Goal: Information Seeking & Learning: Learn about a topic

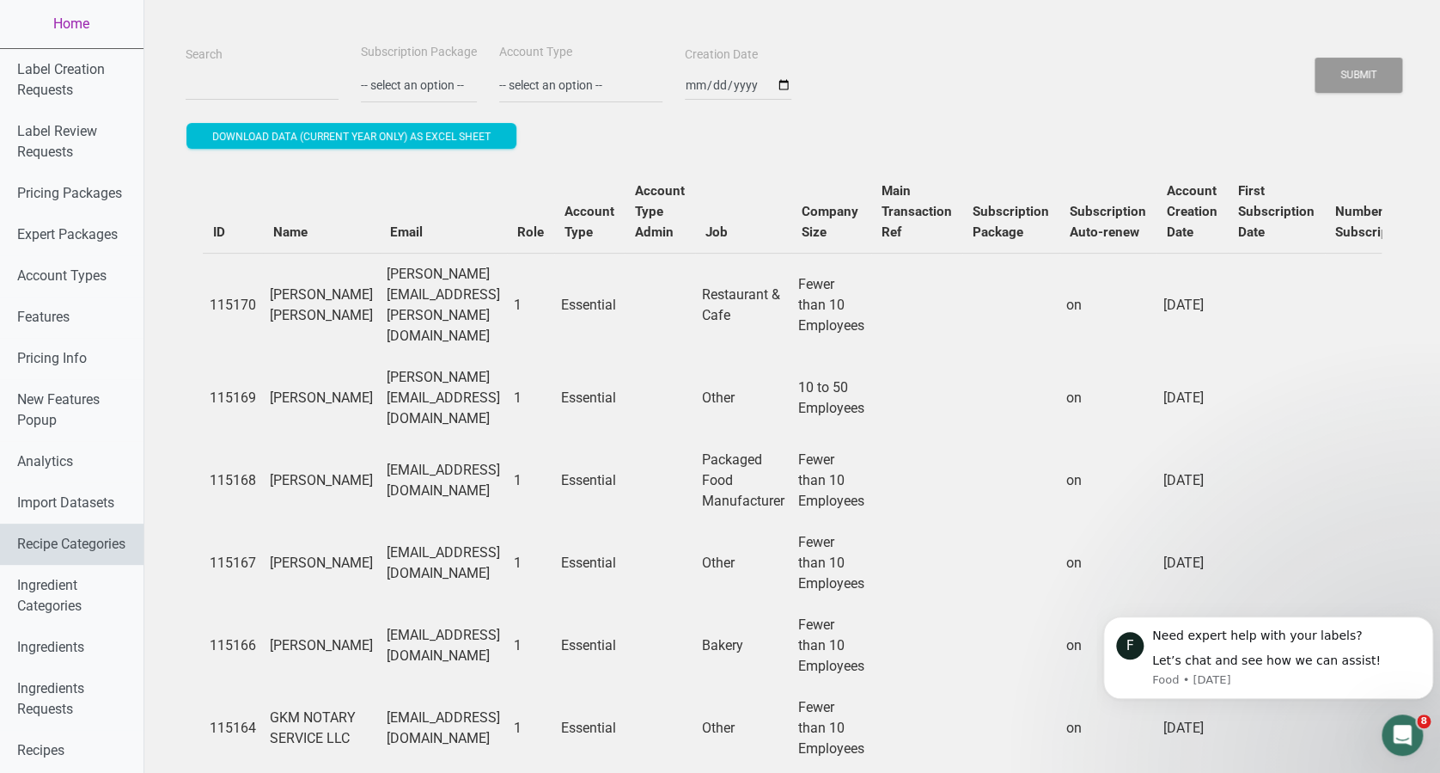
click at [57, 565] on link "Recipe Categories" at bounding box center [72, 543] width 144 height 41
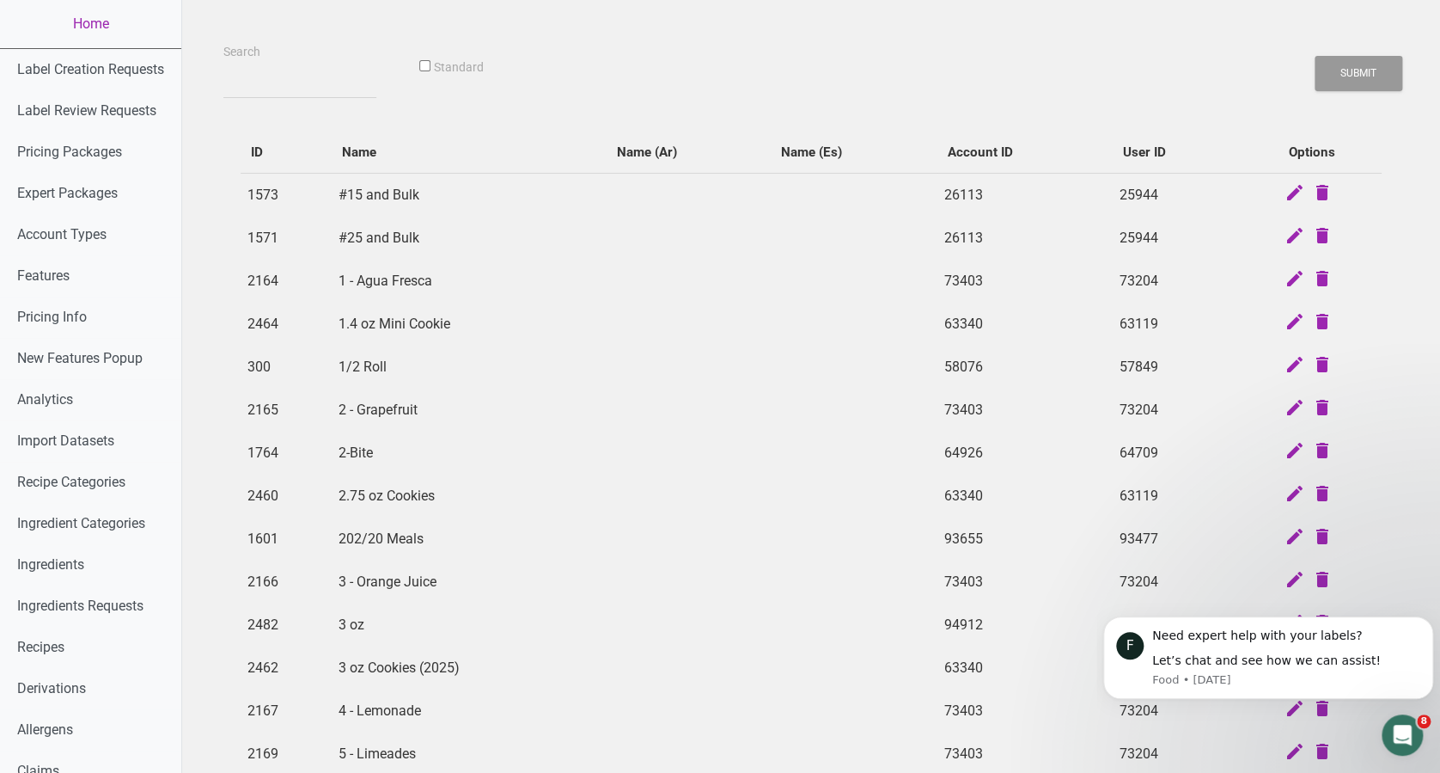
click at [474, 34] on div "Search Standard Submit ID Name Name (Ar) Name (Es) Account ID User ID Options 1…" at bounding box center [811, 787] width 1258 height 1575
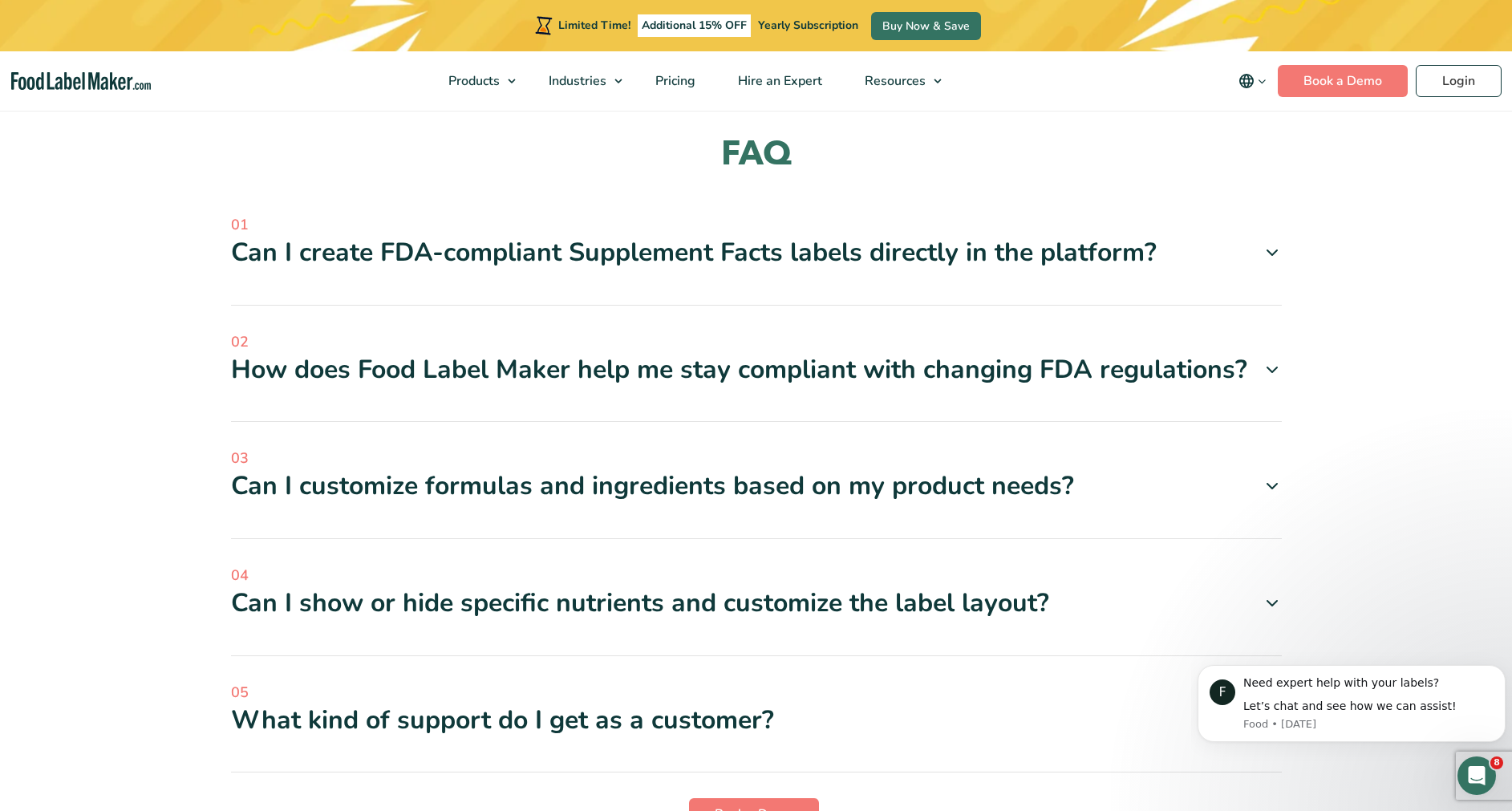
click at [1481, 608] on section "FAQ 01 Can I create FDA-compliant Supplement Facts labels directly in the platf…" at bounding box center [756, 515] width 1512 height 894
click at [1085, 269] on div "01 Can I create FDA-compliant Supplement Facts labels directly in the platform?…" at bounding box center [757, 259] width 1051 height 91
click at [1028, 255] on div "01 Can I create FDA-compliant Supplement Facts labels directly in the platform?…" at bounding box center [757, 259] width 1051 height 91
click at [1006, 236] on div "Can I create FDA-compliant Supplement Facts labels directly in the platform?" at bounding box center [757, 253] width 1051 height 34
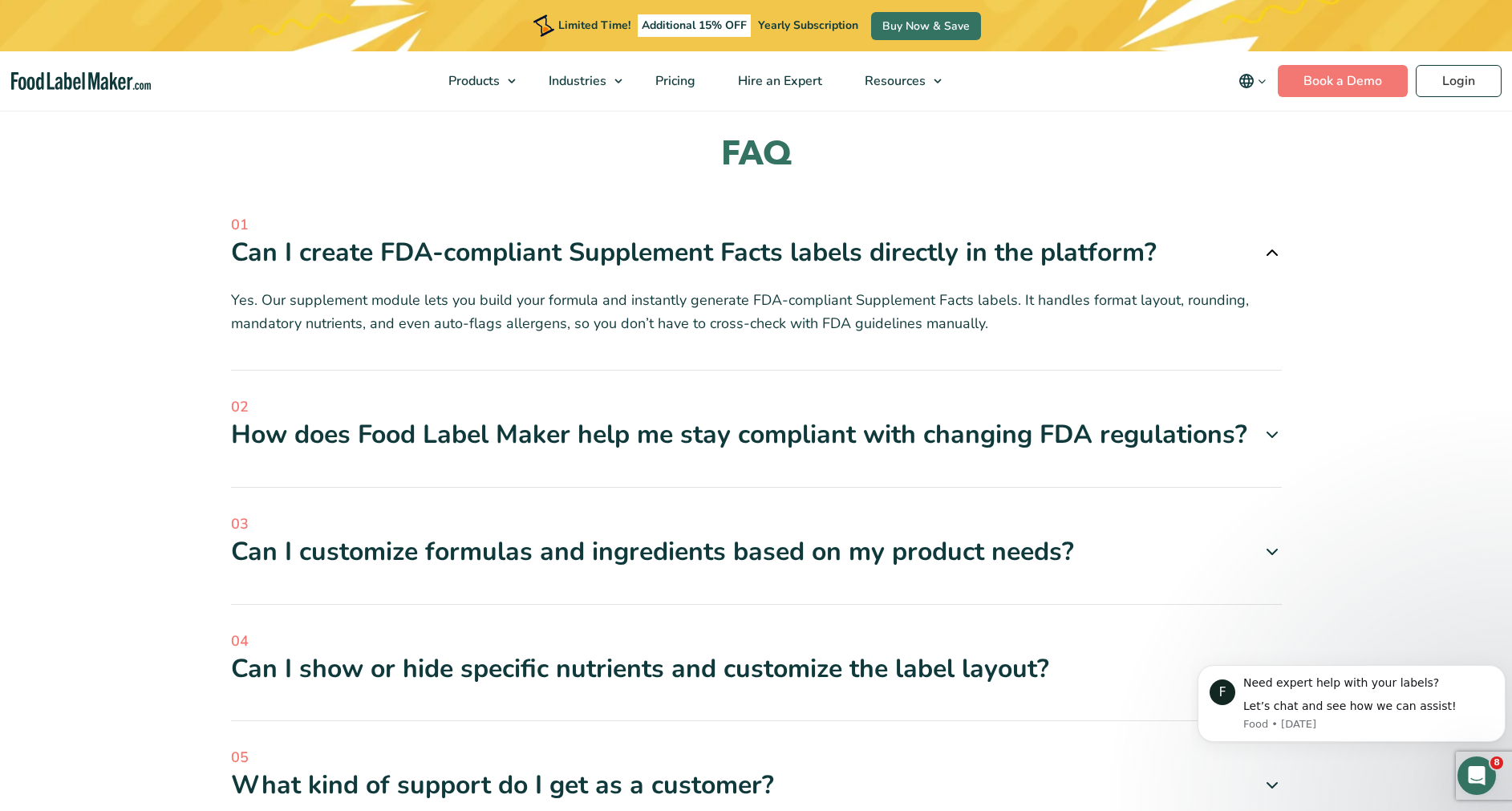
click at [837, 418] on div "How does Food Label Maker help me stay compliant with changing FDA regulations?" at bounding box center [757, 435] width 1051 height 34
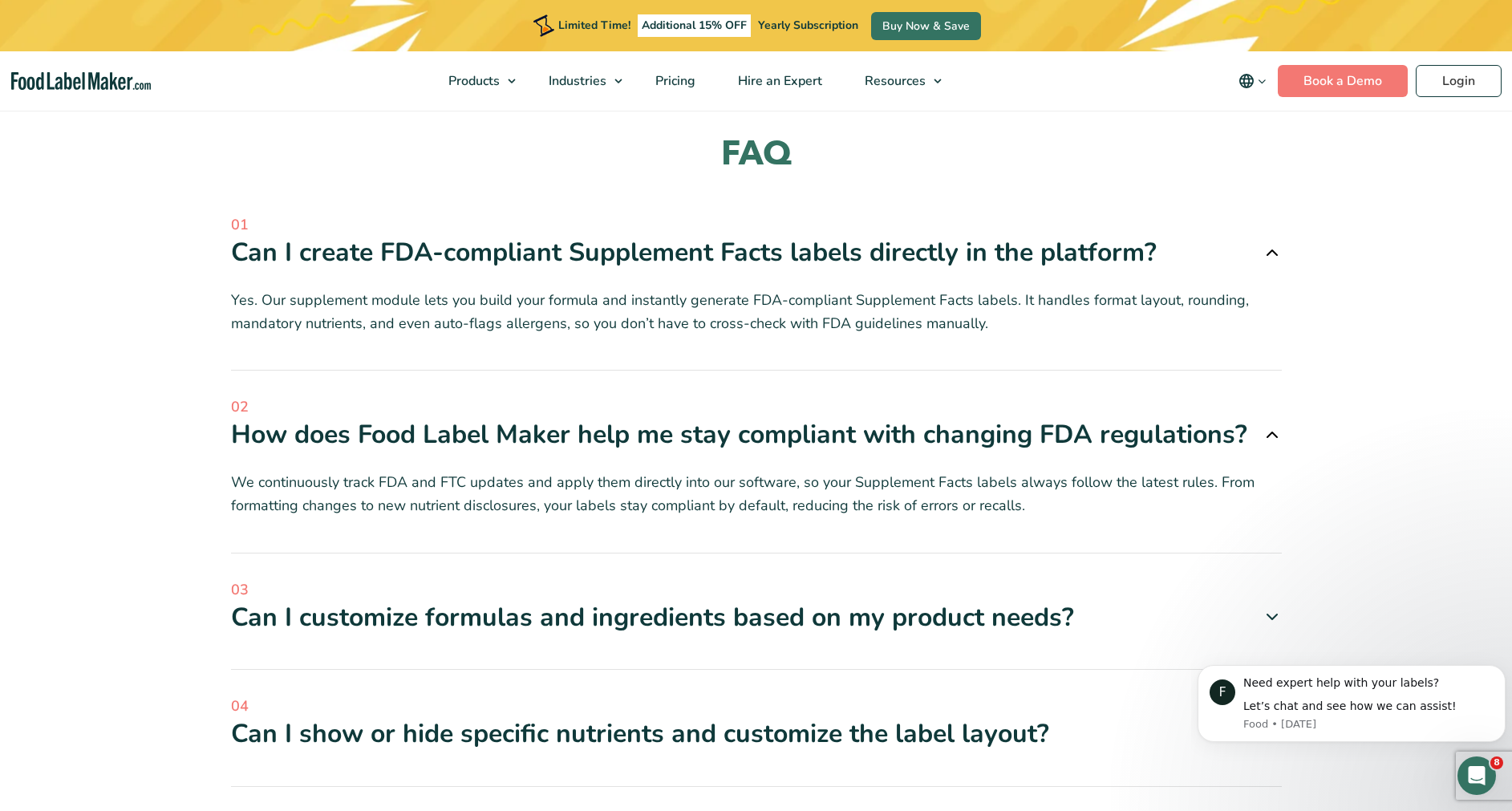
click at [981, 601] on div "Can I customize formulas and ingredients based on my product needs?" at bounding box center [757, 618] width 1051 height 34
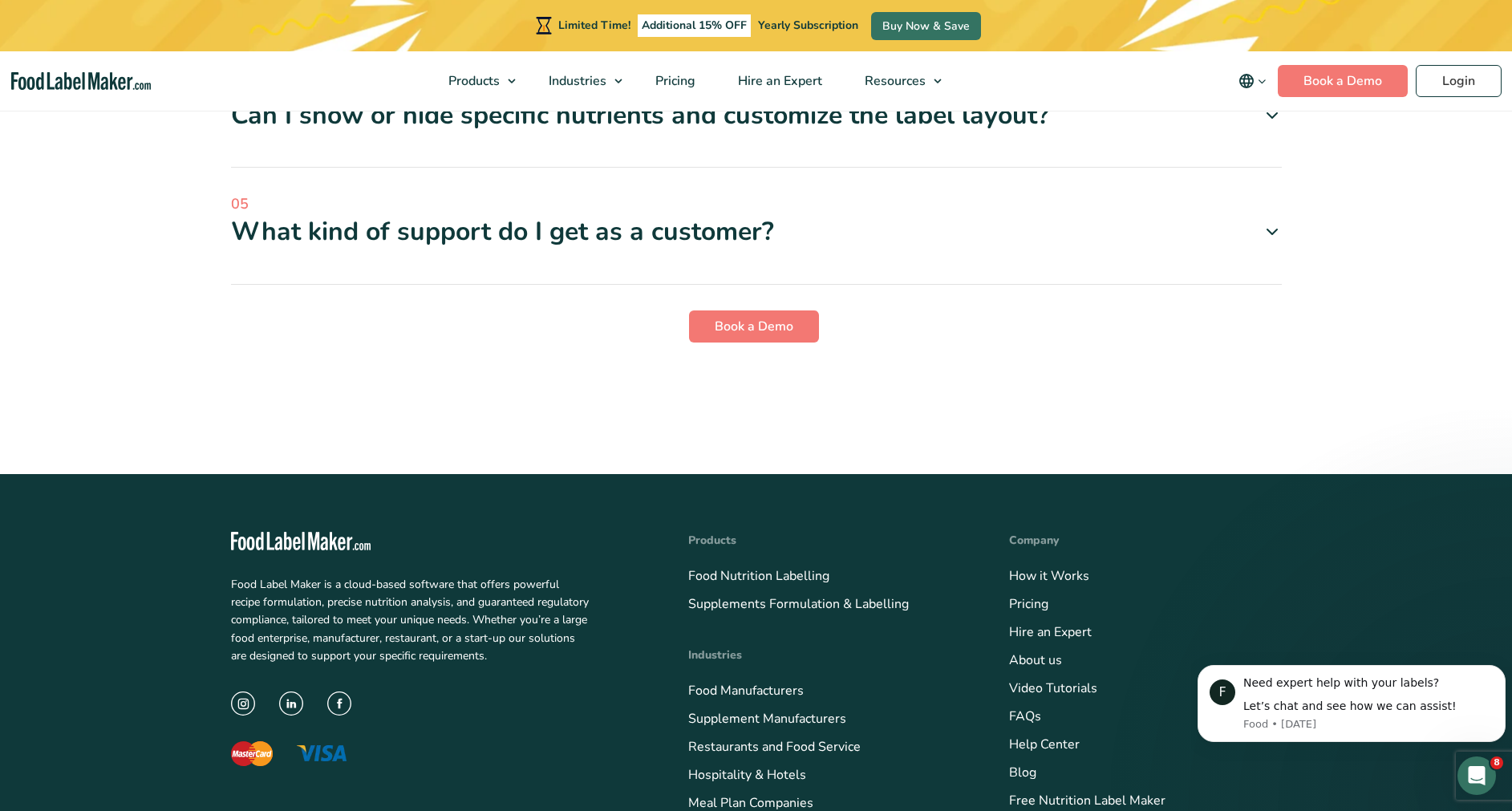
scroll to position [4876, 0]
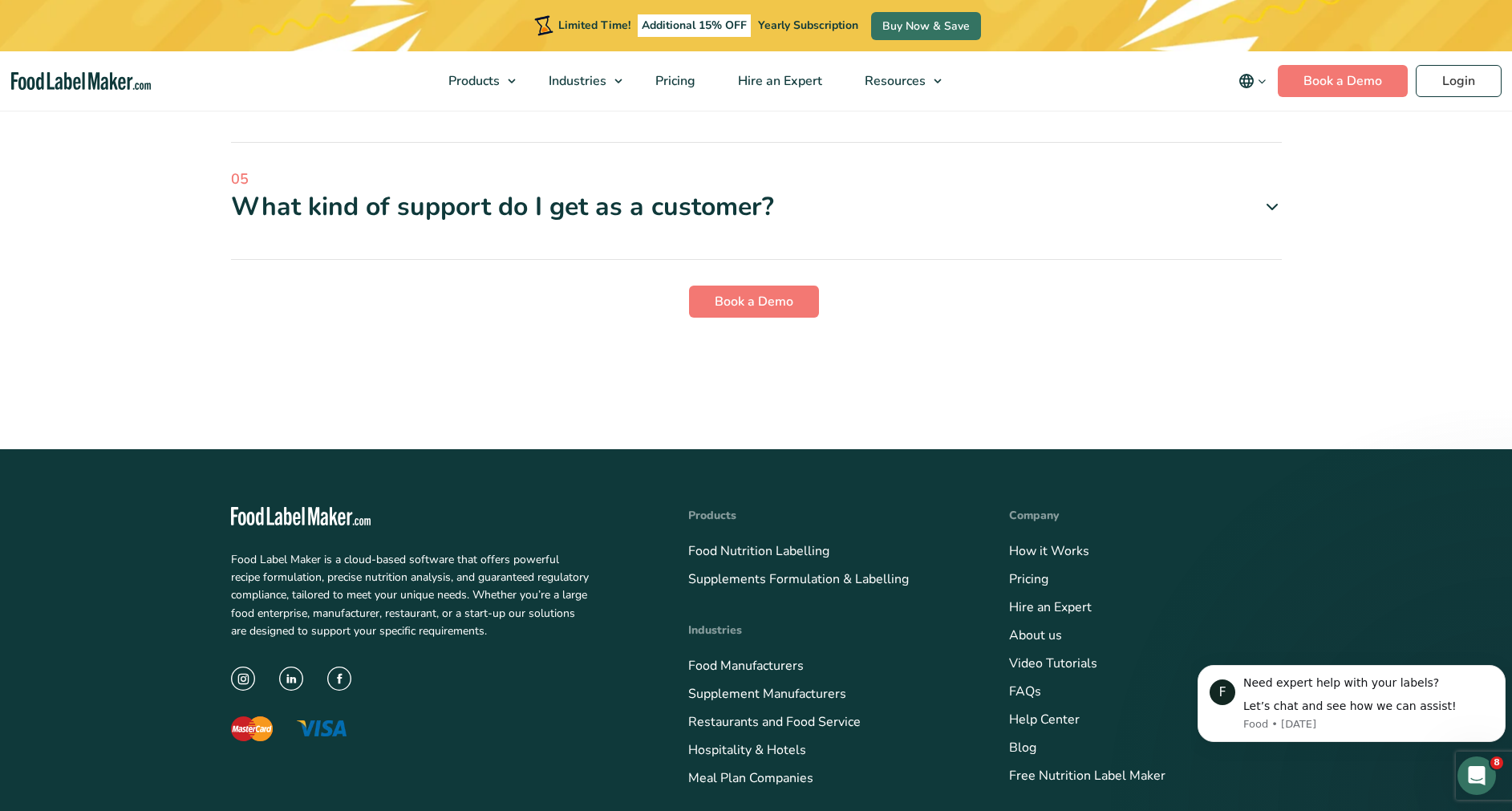
click at [865, 196] on div "What kind of support do I get as a customer?" at bounding box center [757, 207] width 1051 height 34
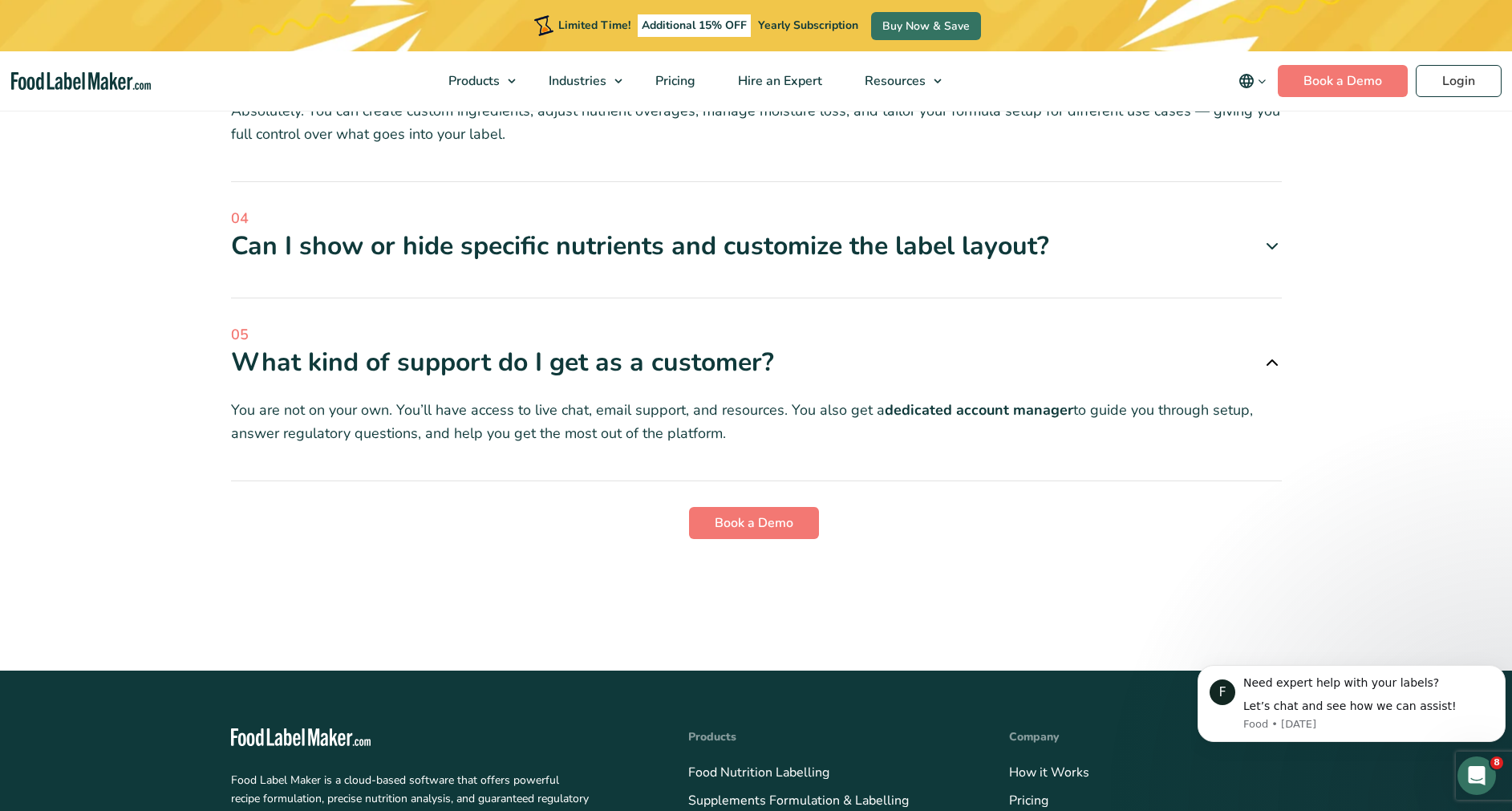
scroll to position [4696, 0]
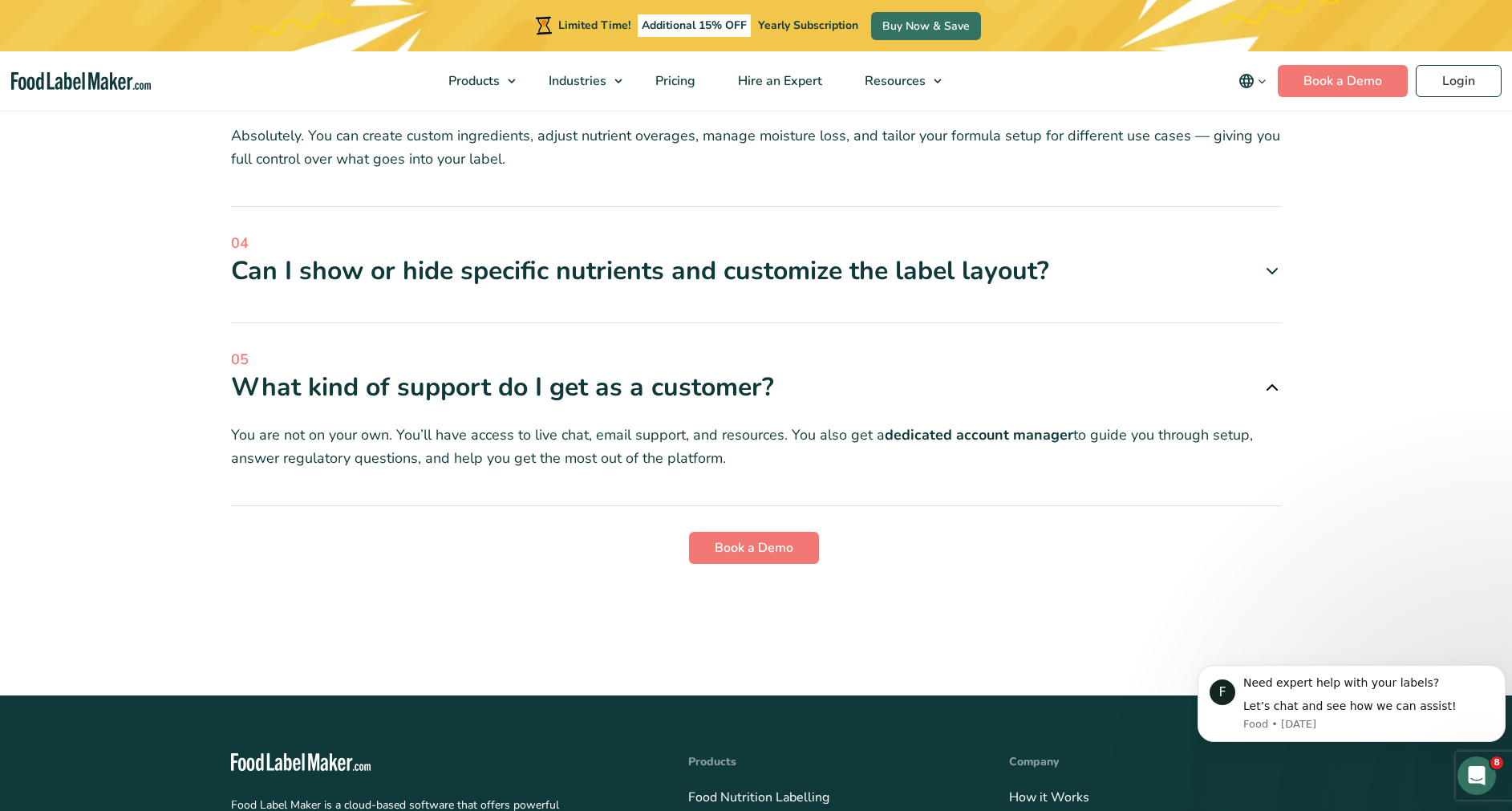
click at [656, 258] on div "Can I show or hide specific nutrients and customize the label layout?" at bounding box center [757, 271] width 1051 height 34
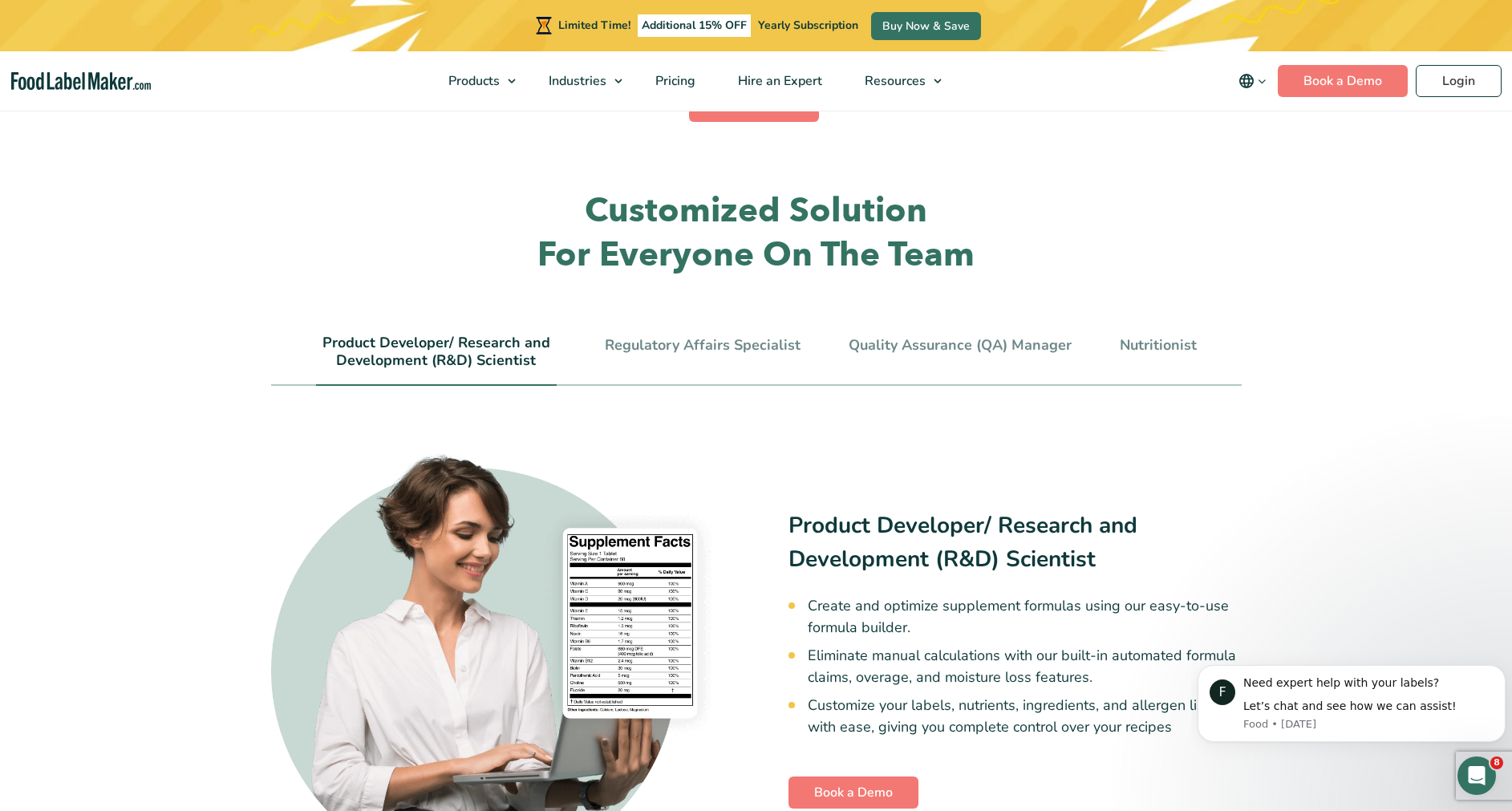
scroll to position [3279, 0]
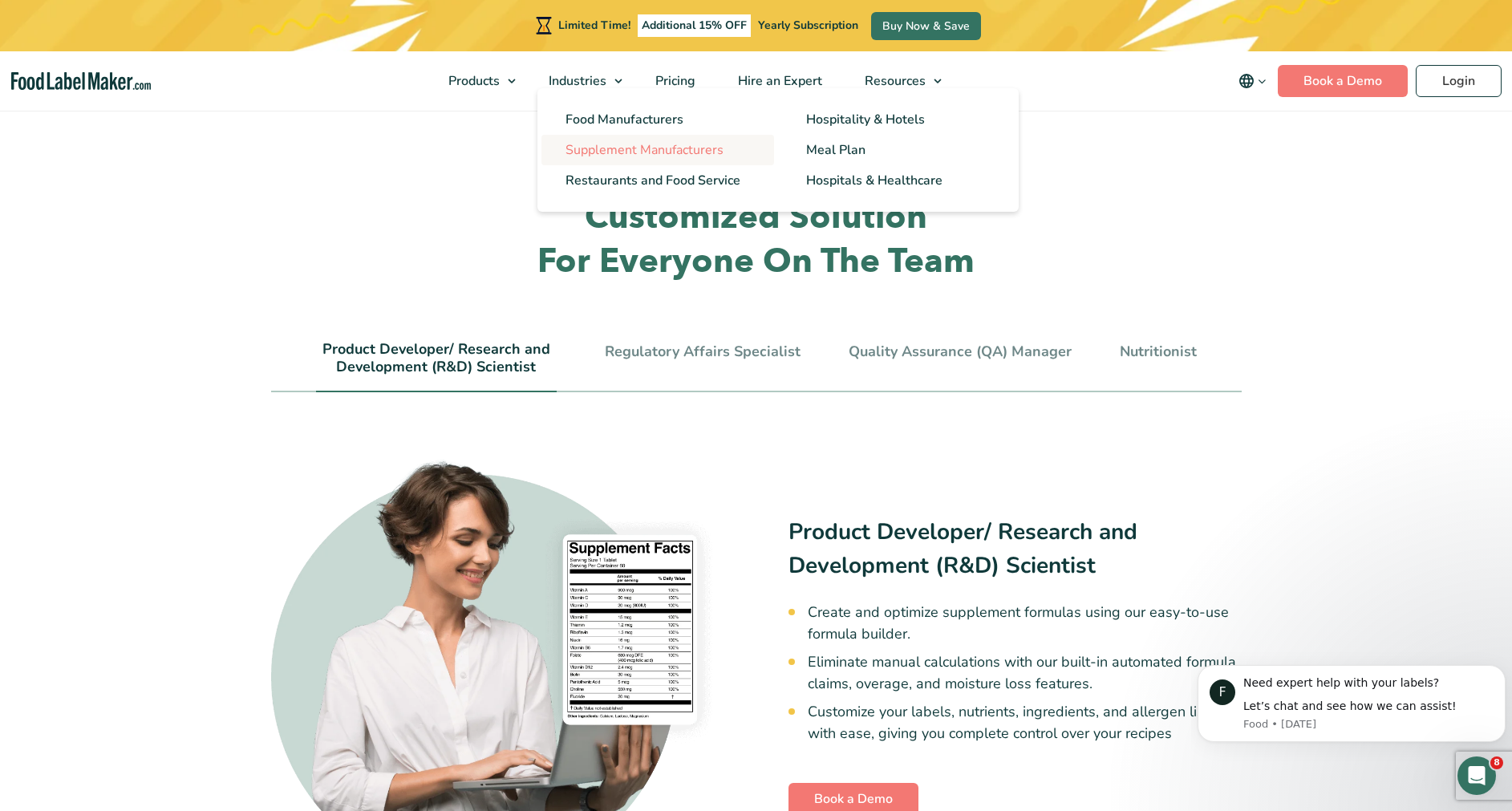
click at [676, 147] on span "Supplement Manufacturers" at bounding box center [644, 149] width 158 height 18
